Goal: Task Accomplishment & Management: Manage account settings

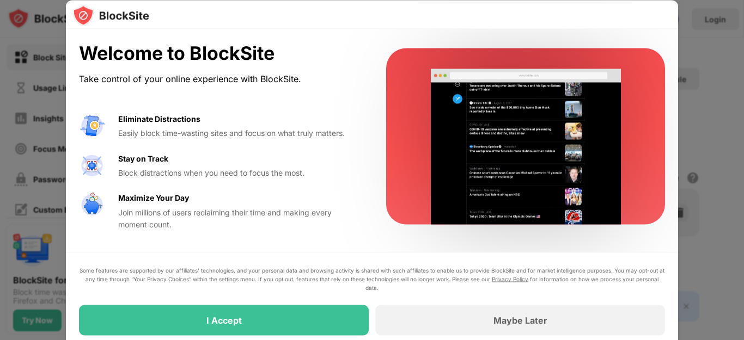
click at [252, 303] on div "Some features are supported by our affiliates’ technologies, and your personal …" at bounding box center [372, 301] width 586 height 70
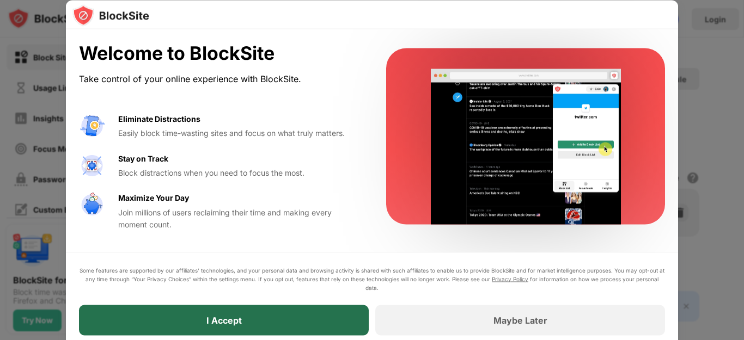
click at [254, 315] on div "I Accept" at bounding box center [224, 320] width 290 height 30
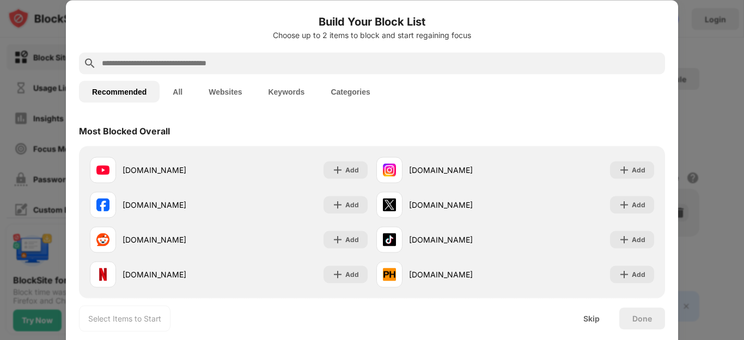
click at [367, 66] on input "text" at bounding box center [381, 63] width 560 height 13
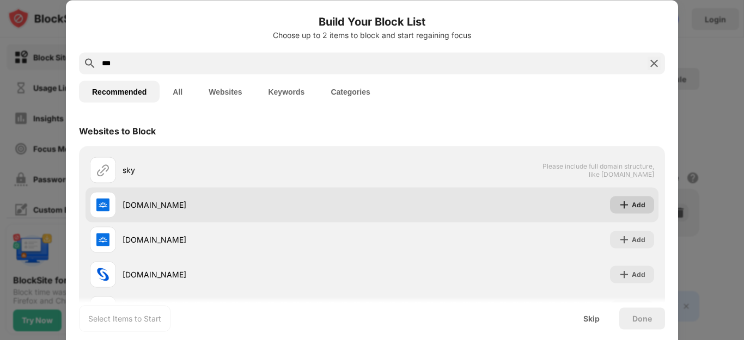
click at [626, 212] on div "Add" at bounding box center [632, 204] width 44 height 17
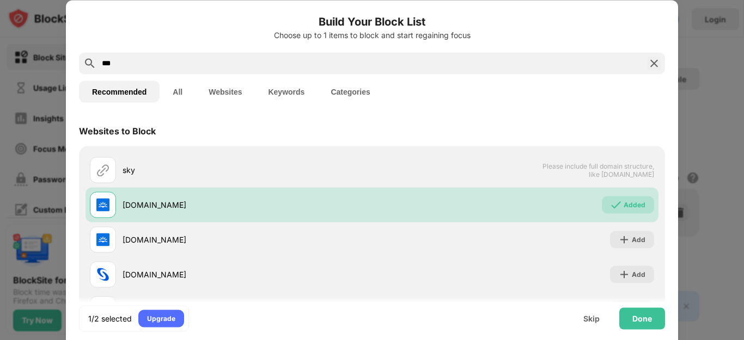
drag, startPoint x: 236, startPoint y: 64, endPoint x: 74, endPoint y: 52, distance: 162.7
click at [74, 52] on div "Build Your Block List Choose up to 1 items to block and start regaining focus *…" at bounding box center [372, 211] width 612 height 423
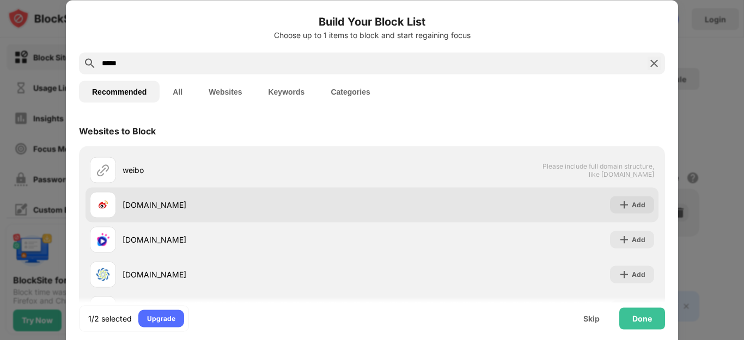
type input "*****"
click at [636, 206] on div "Add" at bounding box center [632, 204] width 44 height 17
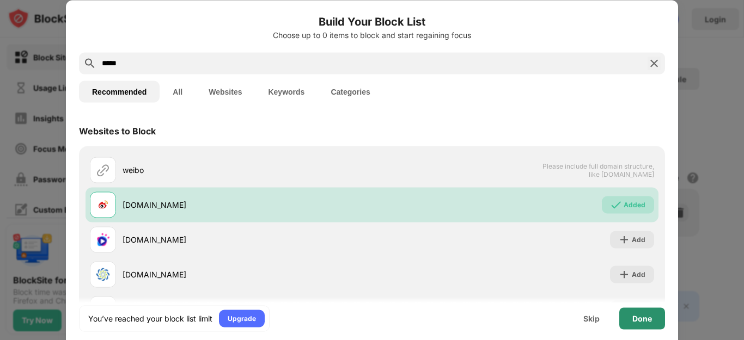
click at [632, 320] on div "Done" at bounding box center [642, 318] width 20 height 9
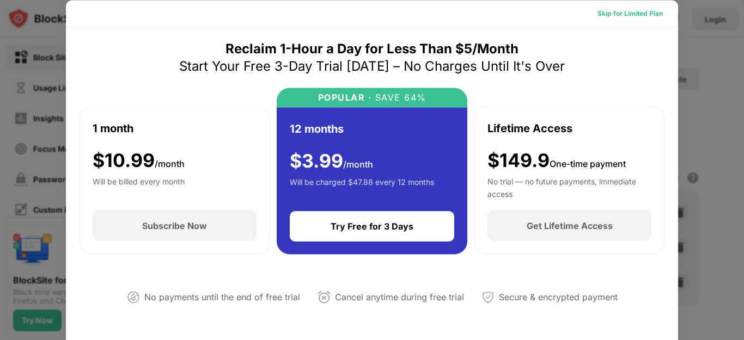
click at [634, 13] on div "Skip for Limited Plan" at bounding box center [629, 13] width 65 height 11
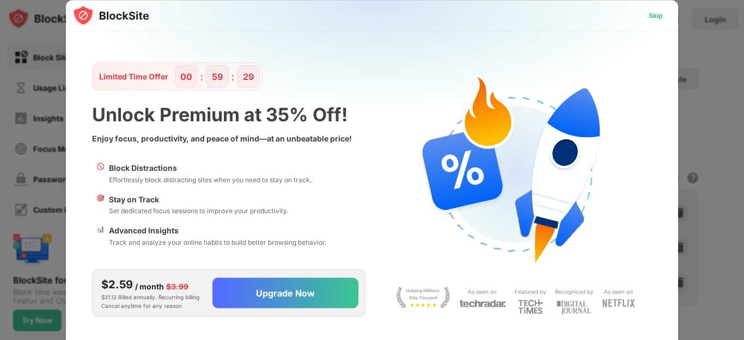
click at [655, 10] on div "Skip" at bounding box center [656, 15] width 14 height 11
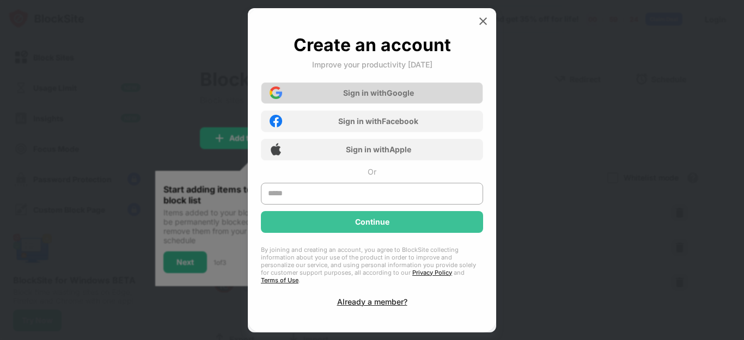
click at [383, 92] on div "Sign in with Google" at bounding box center [378, 92] width 71 height 9
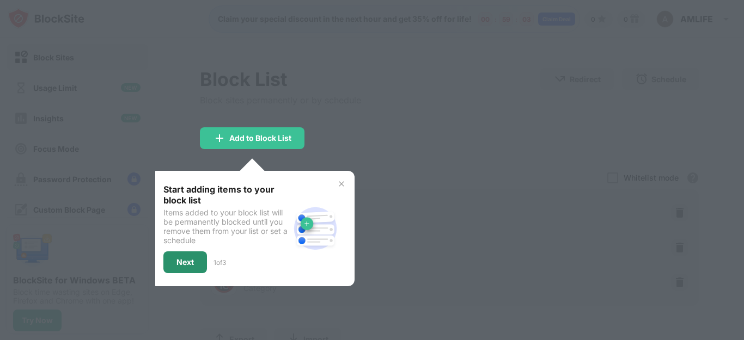
click at [187, 260] on div "Next" at bounding box center [184, 262] width 17 height 9
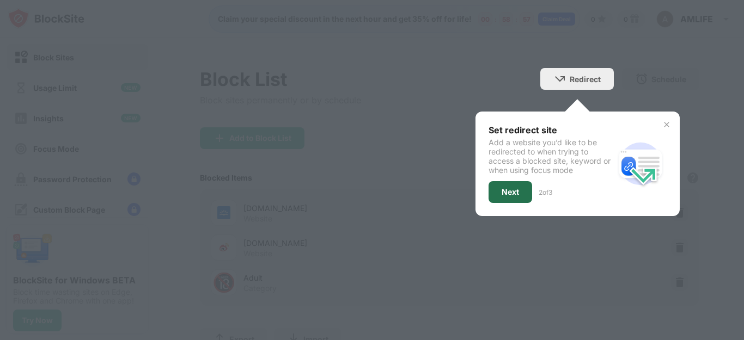
click at [502, 192] on div "Next" at bounding box center [510, 192] width 17 height 9
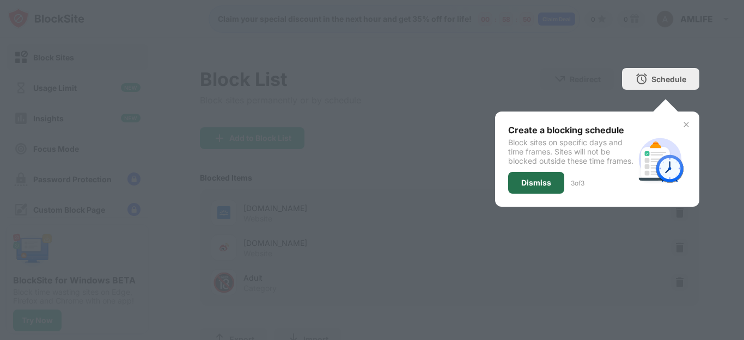
click at [528, 179] on div "Dismiss" at bounding box center [536, 183] width 30 height 9
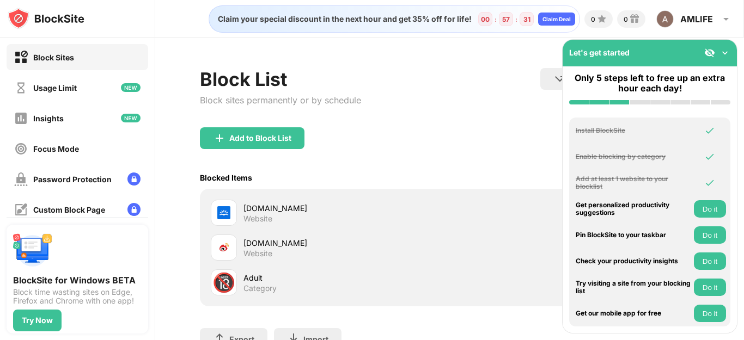
click at [725, 54] on img at bounding box center [724, 52] width 11 height 11
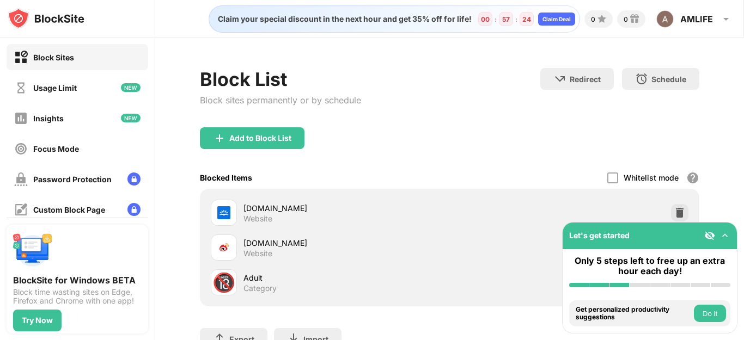
click at [711, 313] on button "Do it" at bounding box center [710, 313] width 32 height 17
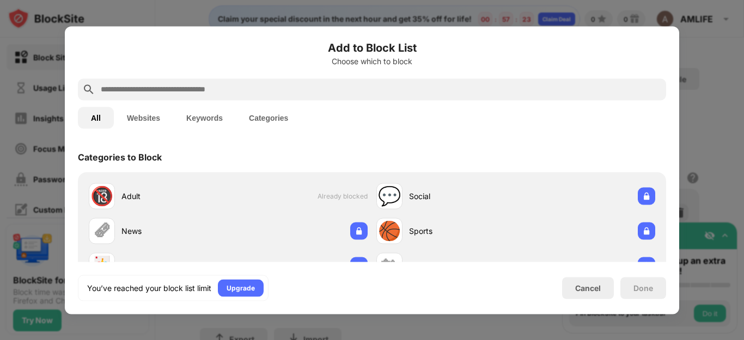
scroll to position [379, 0]
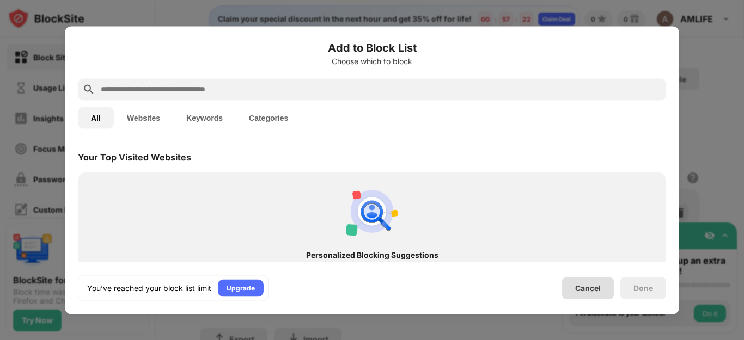
click at [592, 289] on div "Cancel" at bounding box center [588, 288] width 26 height 9
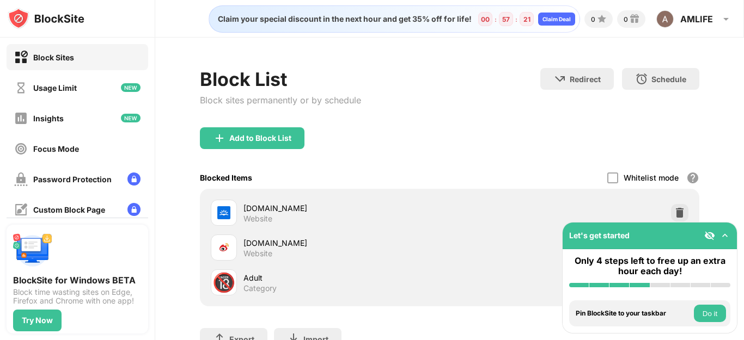
click at [713, 319] on button "Do it" at bounding box center [710, 313] width 32 height 17
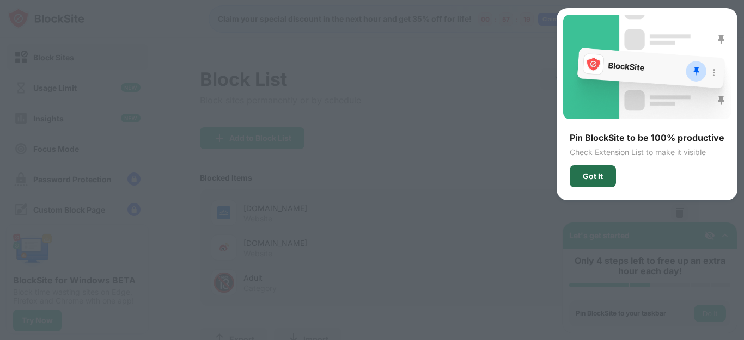
click at [602, 181] on div "Got It" at bounding box center [593, 177] width 46 height 22
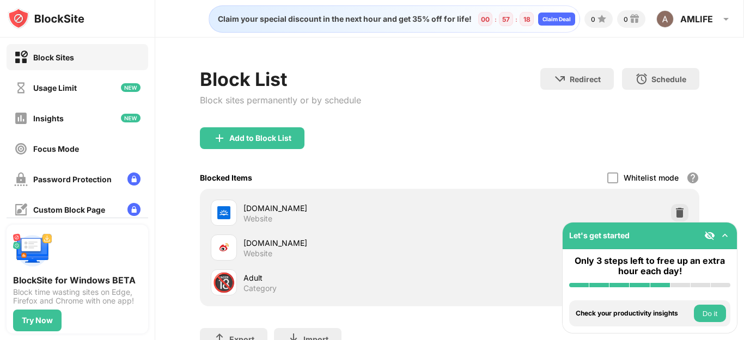
click at [708, 310] on button "Do it" at bounding box center [710, 313] width 32 height 17
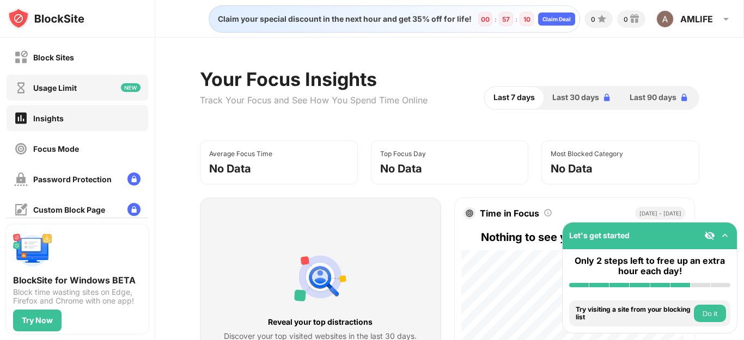
click at [110, 89] on div "Usage Limit" at bounding box center [78, 88] width 142 height 26
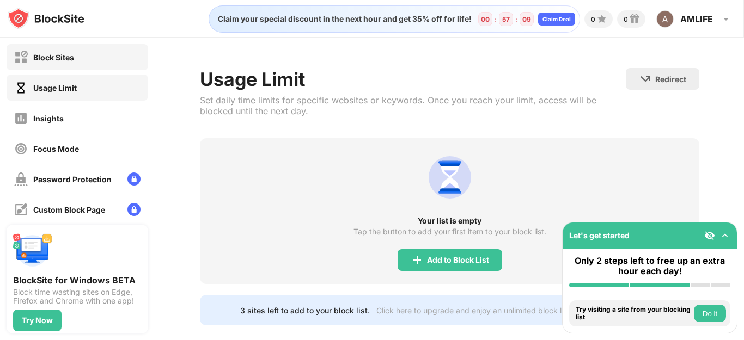
click at [68, 63] on div "Block Sites" at bounding box center [44, 58] width 60 height 14
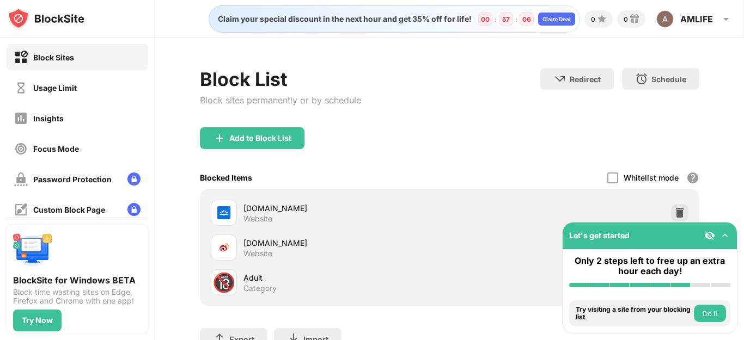
click at [722, 236] on img at bounding box center [724, 235] width 11 height 11
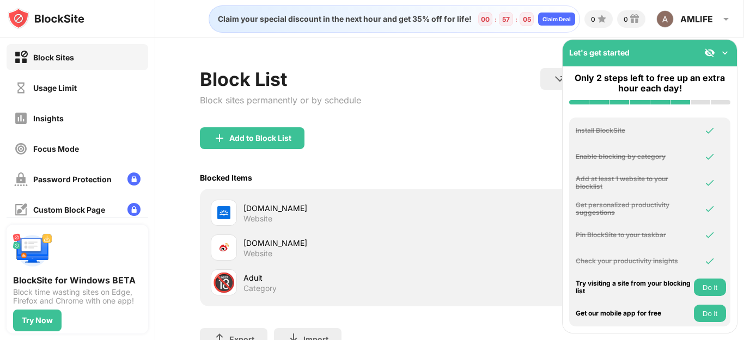
click at [727, 48] on img at bounding box center [724, 52] width 11 height 11
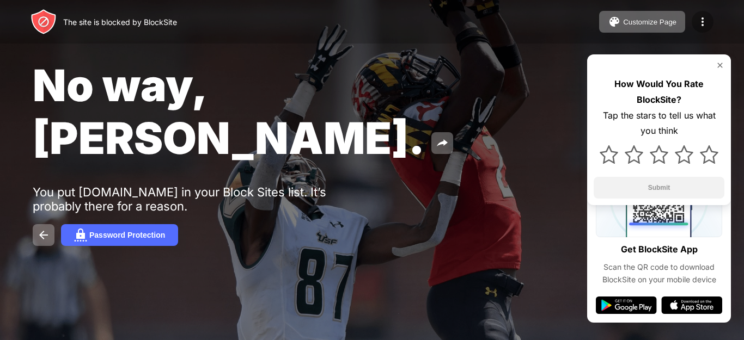
click at [550, 23] on img at bounding box center [702, 21] width 13 height 13
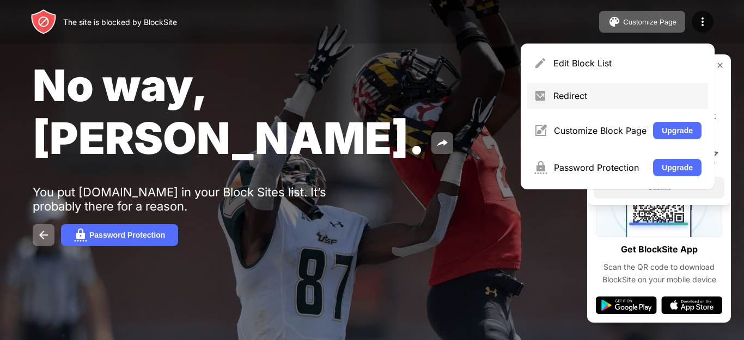
click at [550, 100] on div "Redirect" at bounding box center [627, 95] width 148 height 11
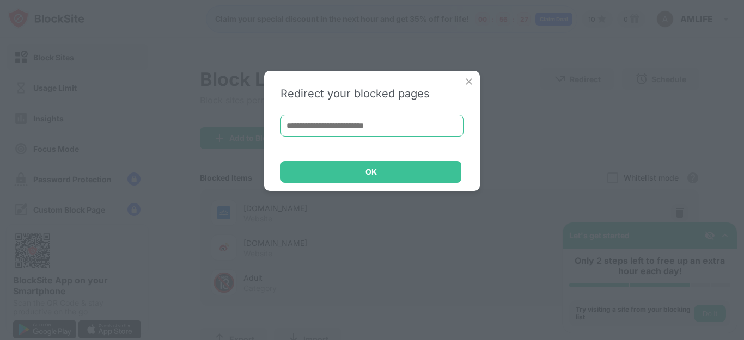
click at [376, 127] on input at bounding box center [371, 126] width 183 height 22
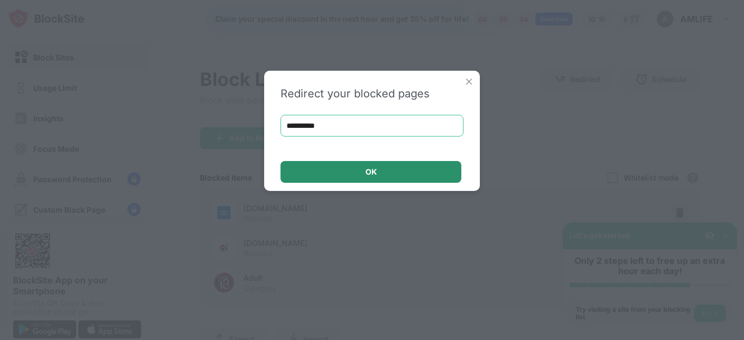
type input "**********"
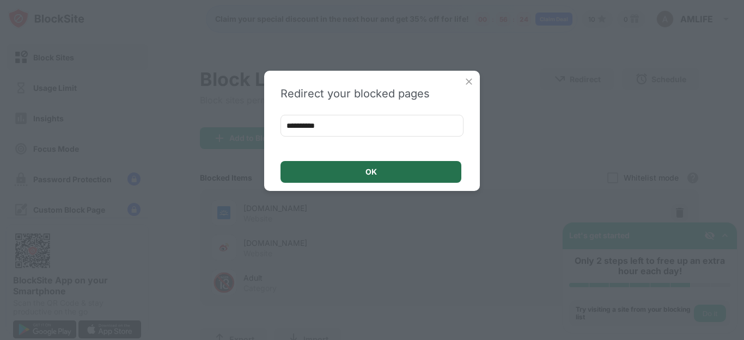
click at [381, 171] on div "OK" at bounding box center [370, 172] width 181 height 22
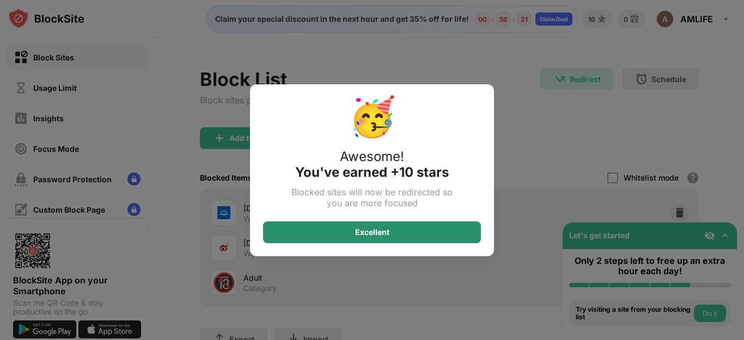
click at [393, 230] on div "Excellent" at bounding box center [372, 233] width 218 height 22
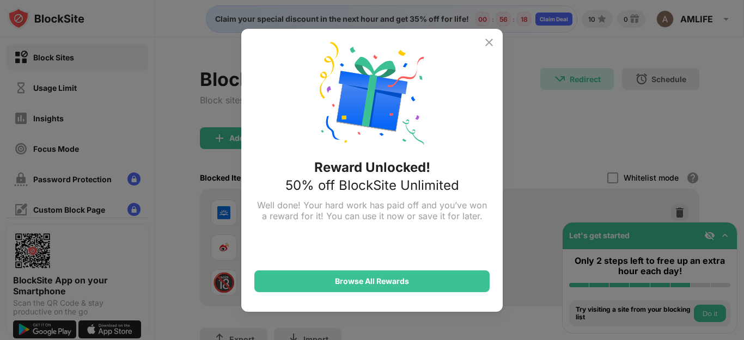
click at [487, 33] on div "Reward Unlocked! 50% off BlockSite Unlimited Well done! Your hard work has paid…" at bounding box center [371, 170] width 261 height 283
click at [487, 36] on img at bounding box center [488, 42] width 13 height 13
